Goal: Task Accomplishment & Management: Use online tool/utility

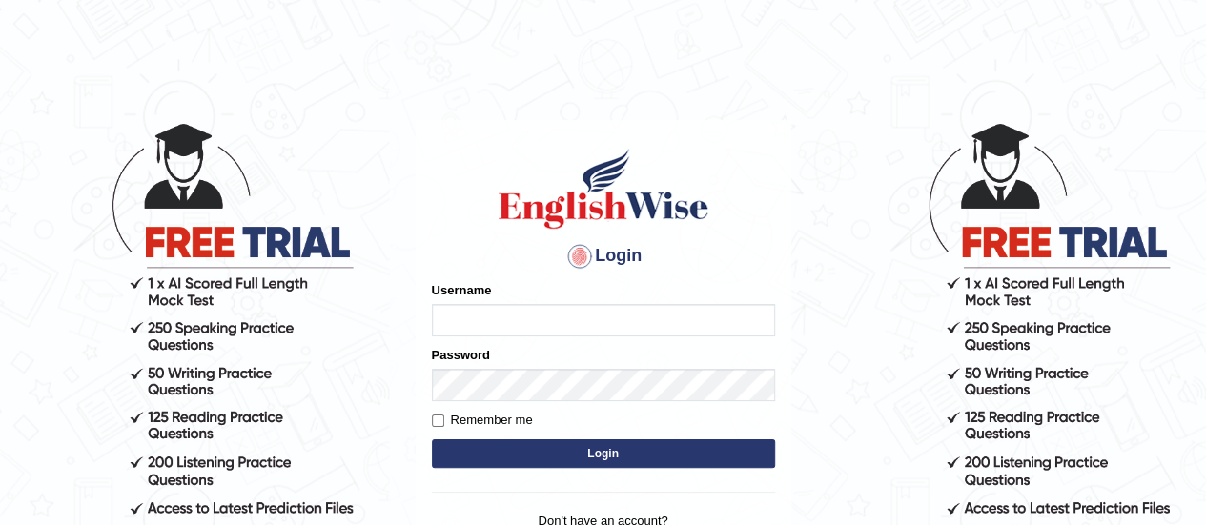
type input "AntoninoL"
click at [706, 439] on button "Login" at bounding box center [603, 453] width 343 height 29
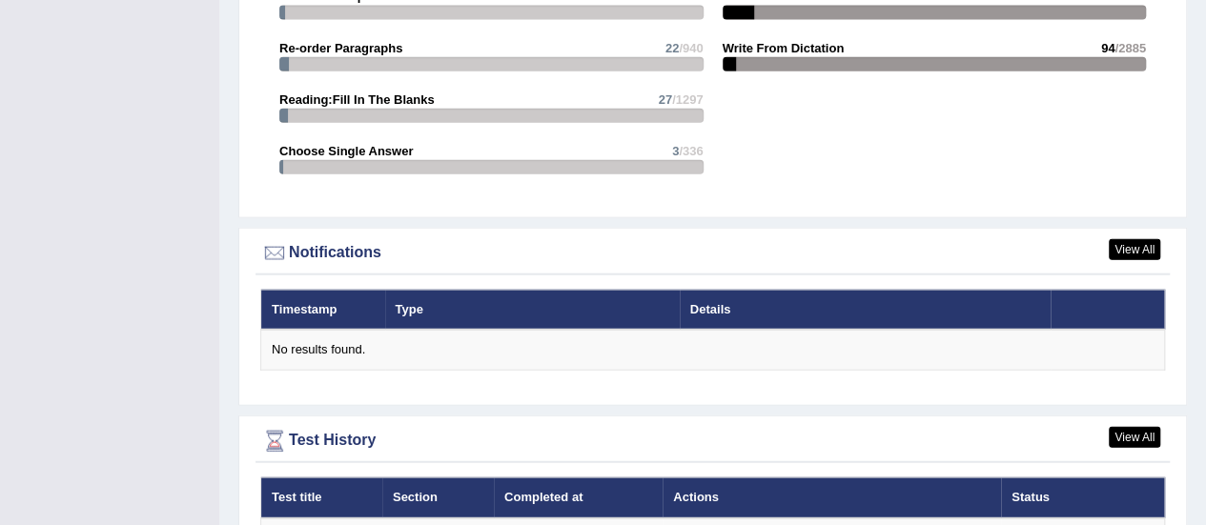
scroll to position [2349, 0]
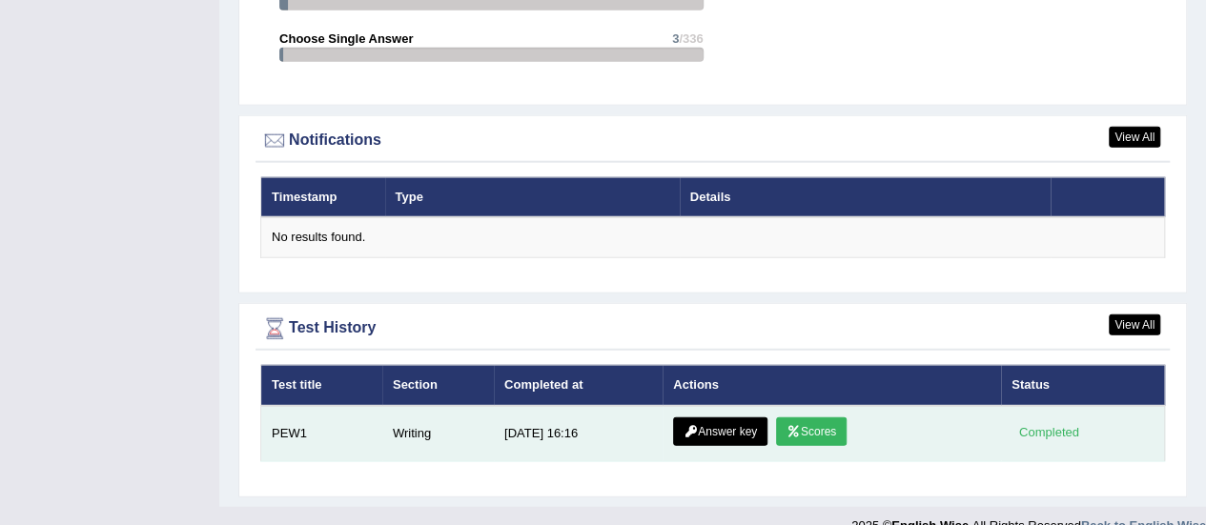
click at [831, 417] on link "Scores" at bounding box center [811, 431] width 71 height 29
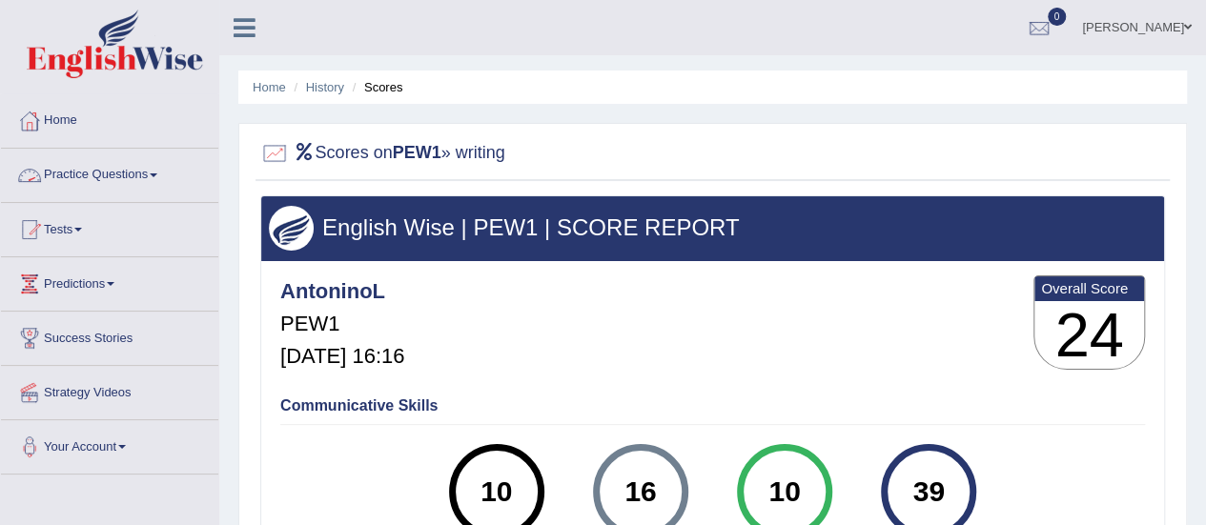
click at [122, 161] on link "Practice Questions" at bounding box center [109, 173] width 217 height 48
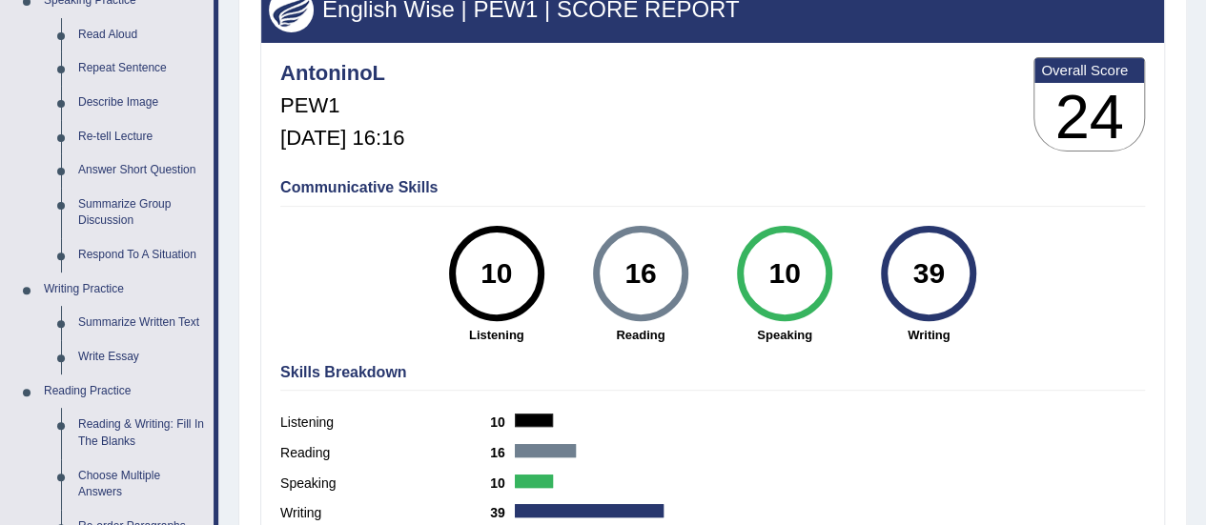
scroll to position [147, 0]
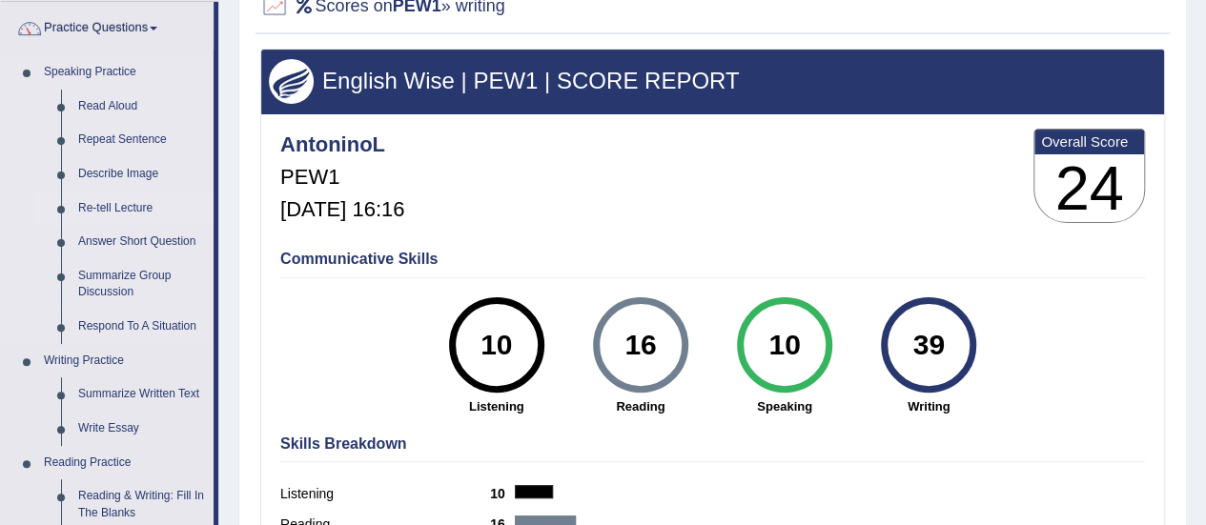
click at [120, 204] on link "Re-tell Lecture" at bounding box center [142, 209] width 144 height 34
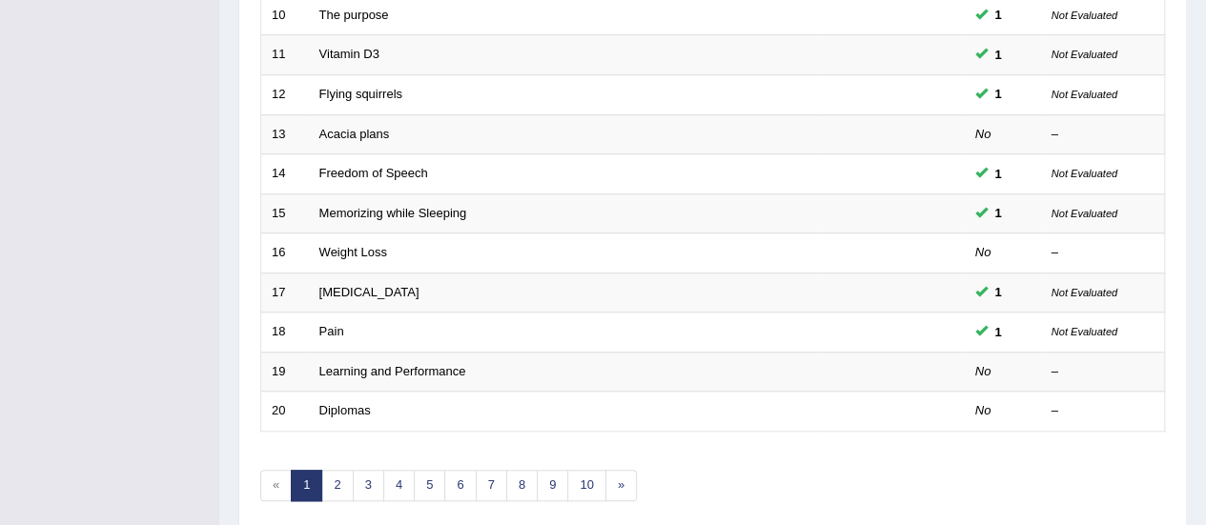
scroll to position [10, 0]
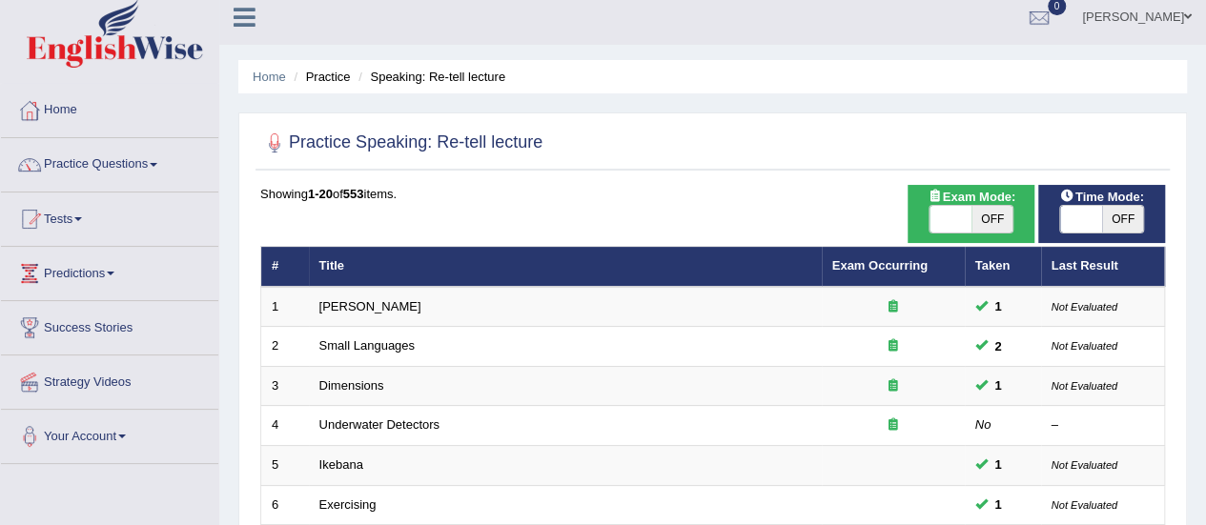
click at [761, 126] on div at bounding box center [712, 143] width 905 height 39
